Goal: Task Accomplishment & Management: Manage account settings

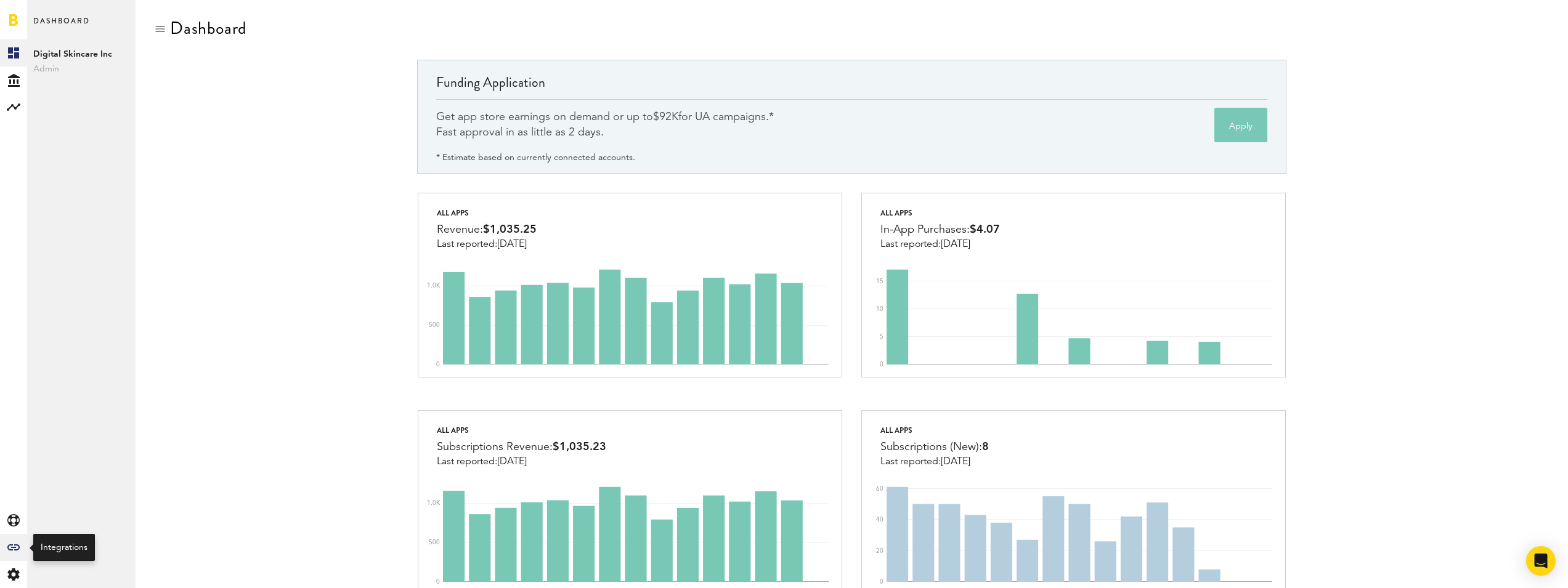
click at [17, 550] on icon at bounding box center [13, 548] width 12 height 6
click at [15, 545] on icon at bounding box center [13, 548] width 12 height 6
click at [96, 249] on link "Financing" at bounding box center [81, 243] width 108 height 27
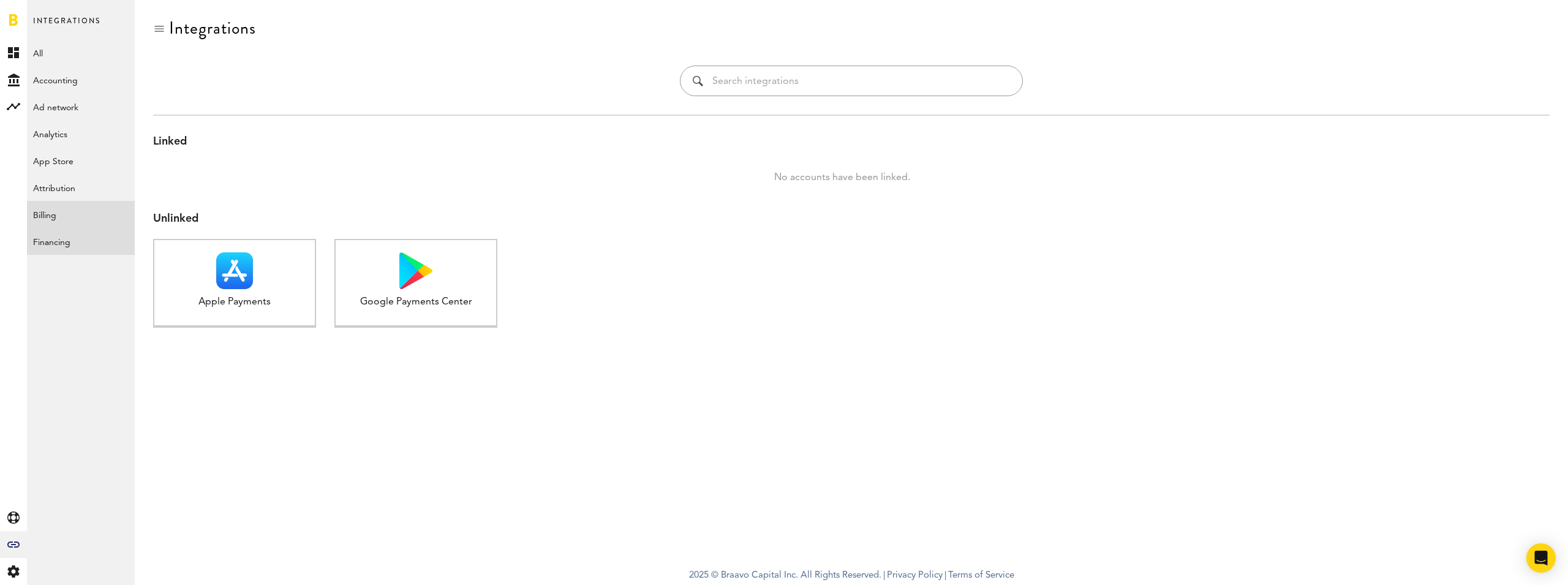
click at [93, 219] on link "Billing" at bounding box center [81, 214] width 107 height 27
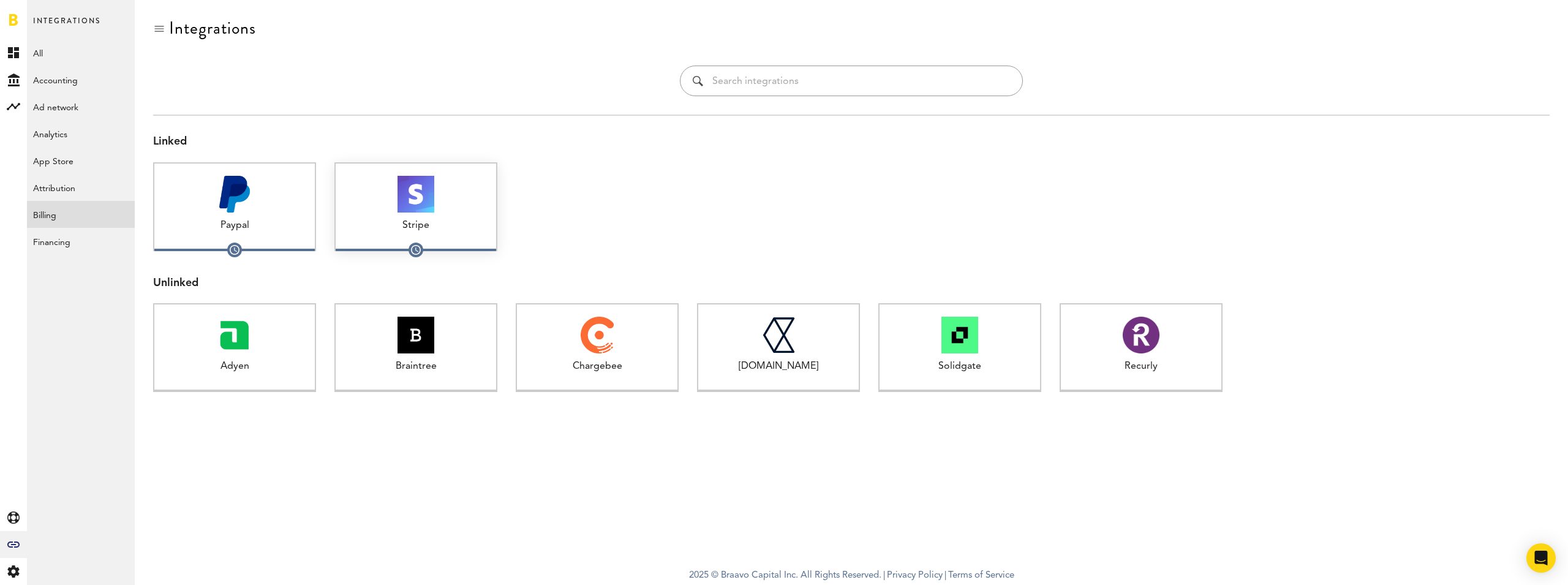
click at [362, 206] on div at bounding box center [415, 194] width 161 height 37
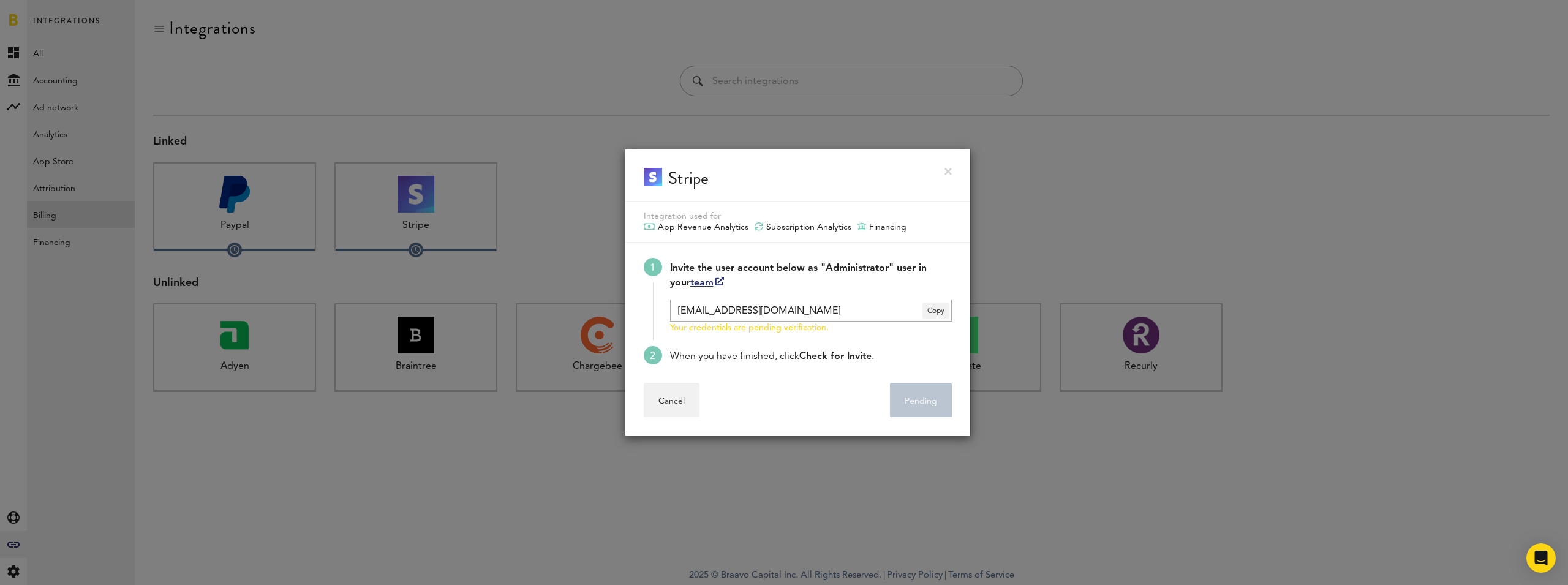
click at [866, 413] on div "Cancel Pending . . ." at bounding box center [797, 400] width 308 height 34
click at [1015, 245] on div at bounding box center [784, 292] width 1568 height 585
